Goal: Information Seeking & Learning: Learn about a topic

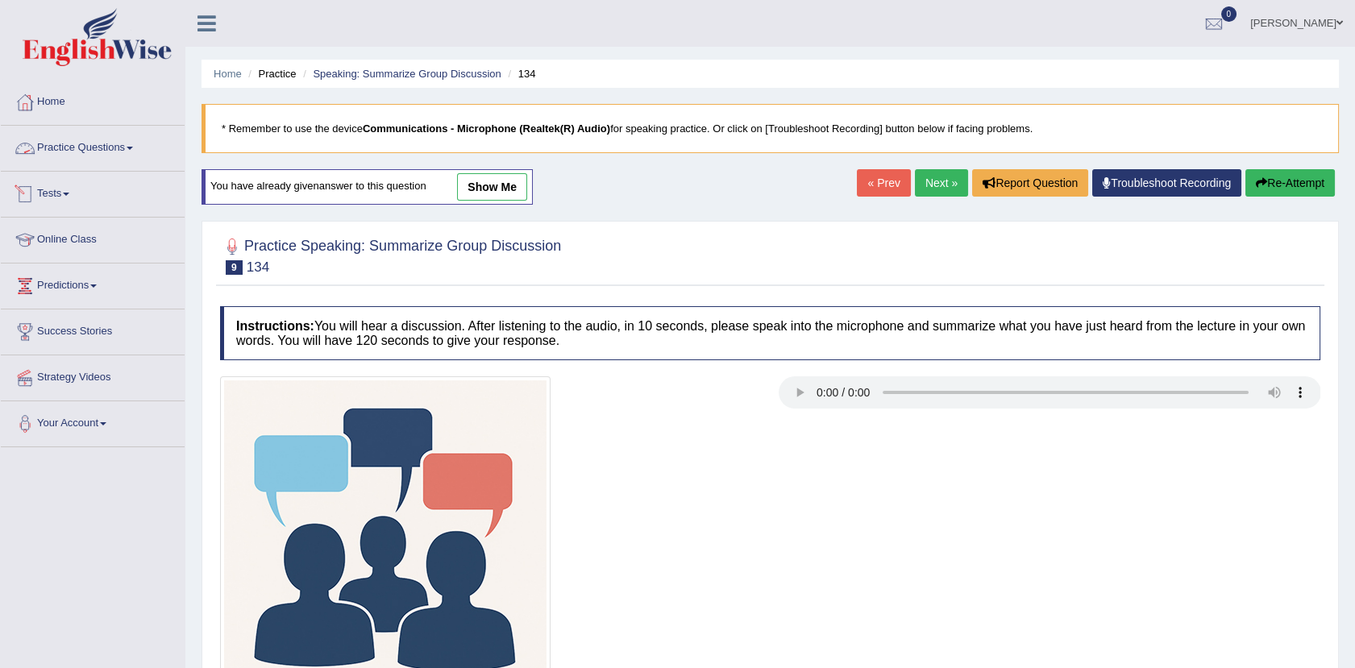
click at [99, 152] on link "Practice Questions" at bounding box center [93, 146] width 184 height 40
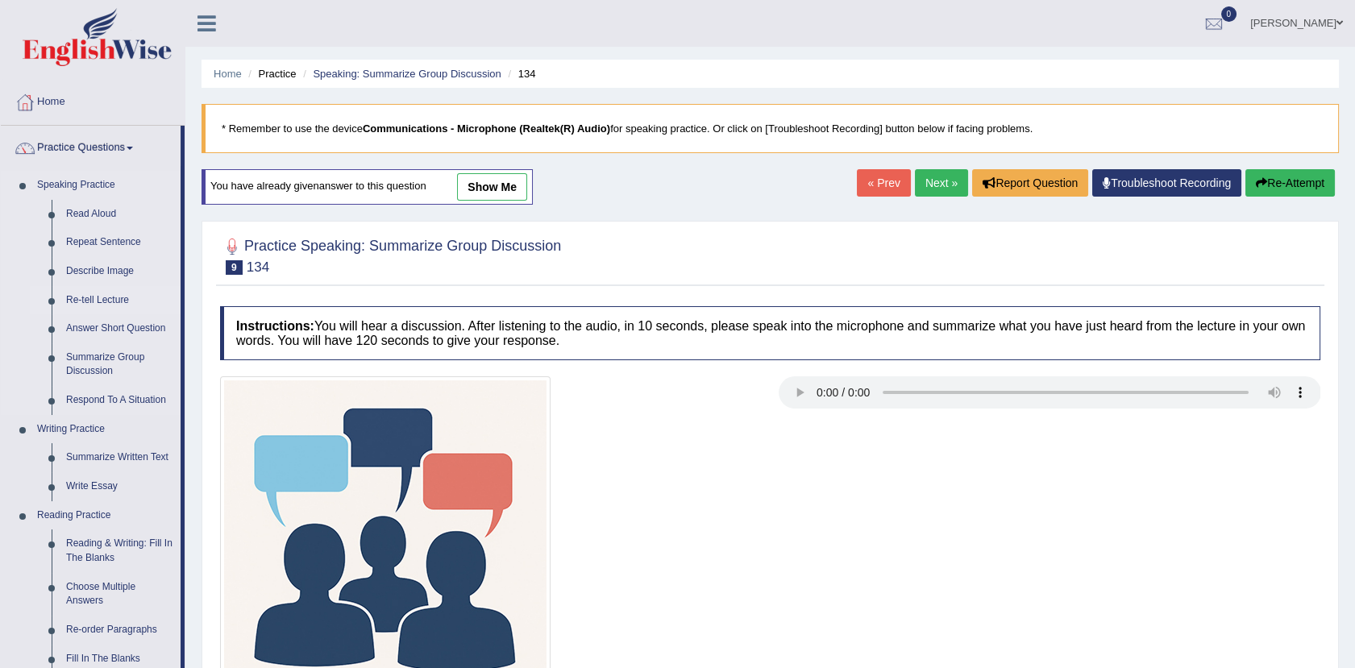
click at [103, 291] on link "Re-tell Lecture" at bounding box center [120, 300] width 122 height 29
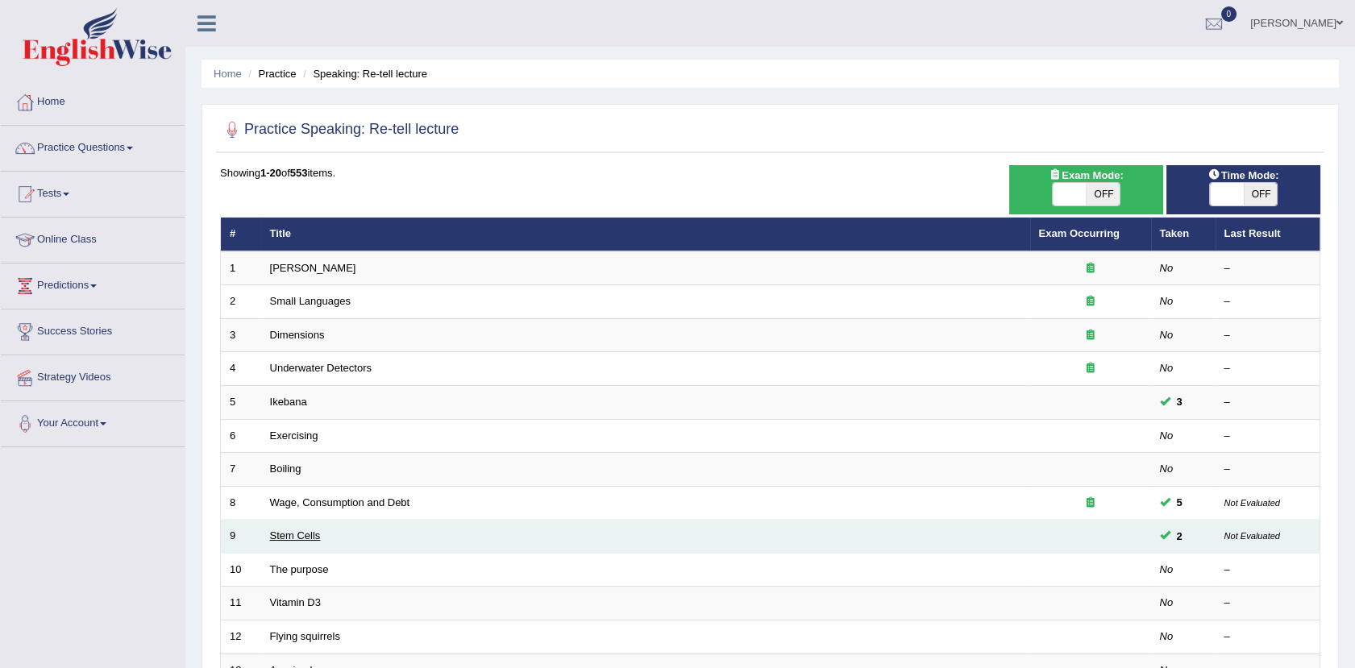
click at [300, 530] on link "Stem Cells" at bounding box center [295, 536] width 51 height 12
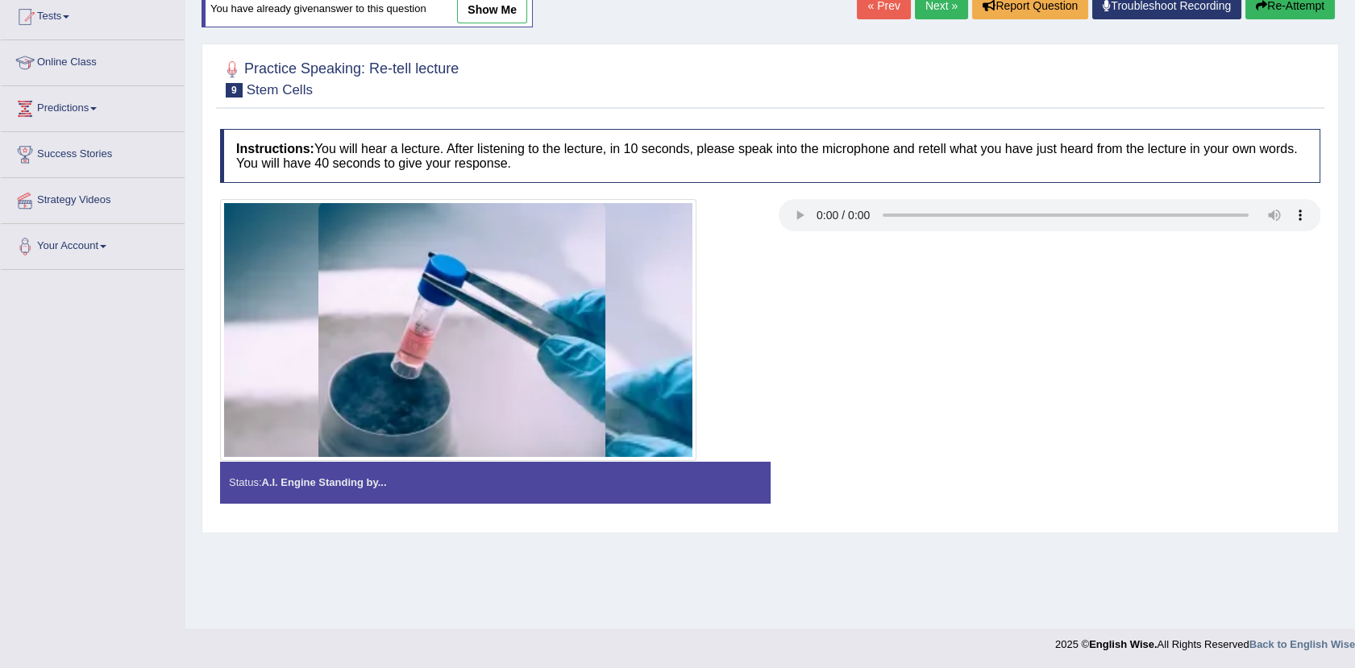
click at [487, 15] on link "show me" at bounding box center [492, 9] width 70 height 27
click at [500, 9] on div "Home Practice Speaking: Re-tell lecture Stem Cells * Remember to use the device…" at bounding box center [769, 226] width 1169 height 806
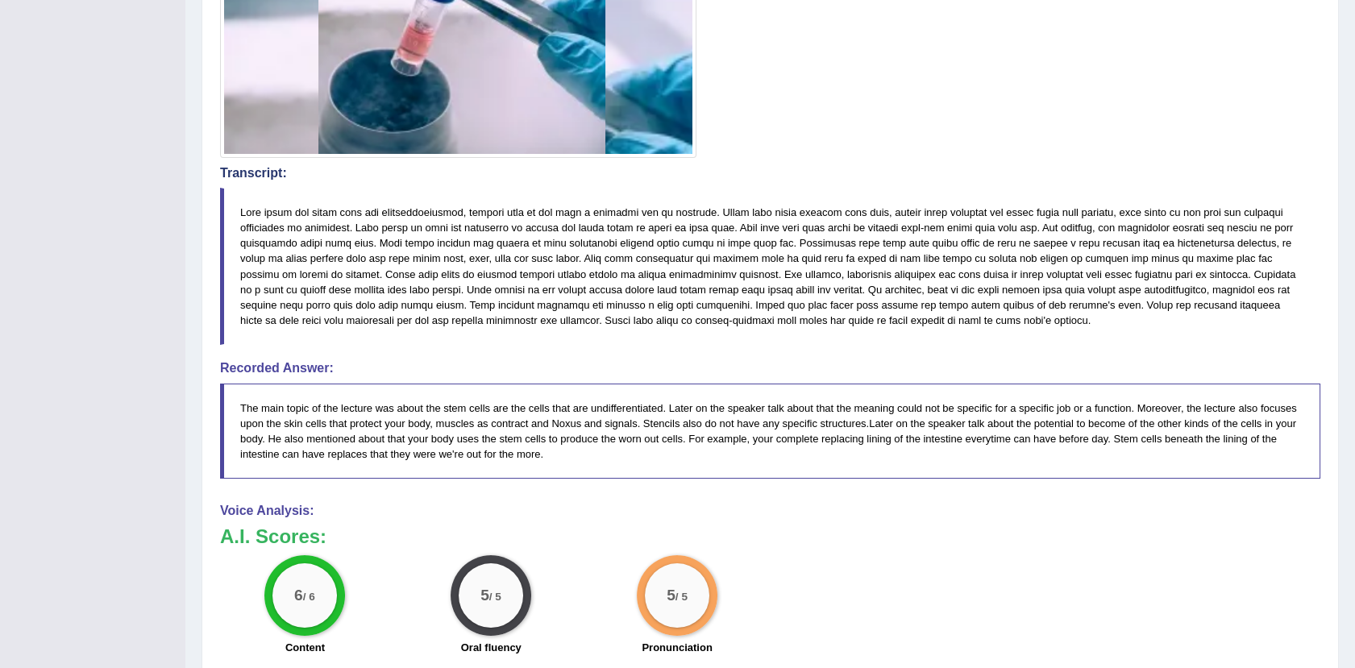
scroll to position [466, 0]
